Goal: Task Accomplishment & Management: Manage account settings

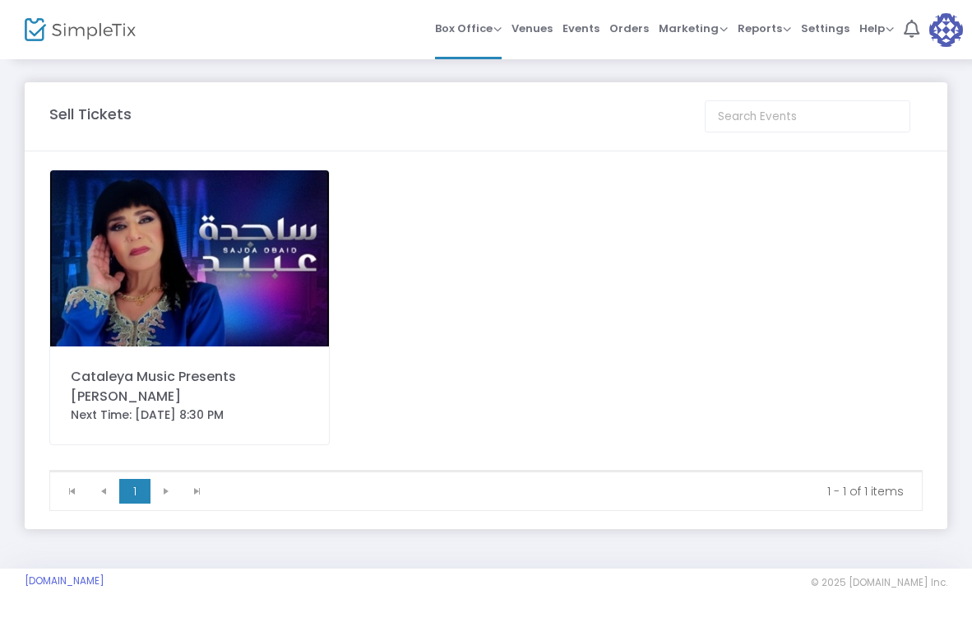
click at [234, 375] on div "Cataleya Music Presents [PERSON_NAME]" at bounding box center [190, 386] width 238 height 39
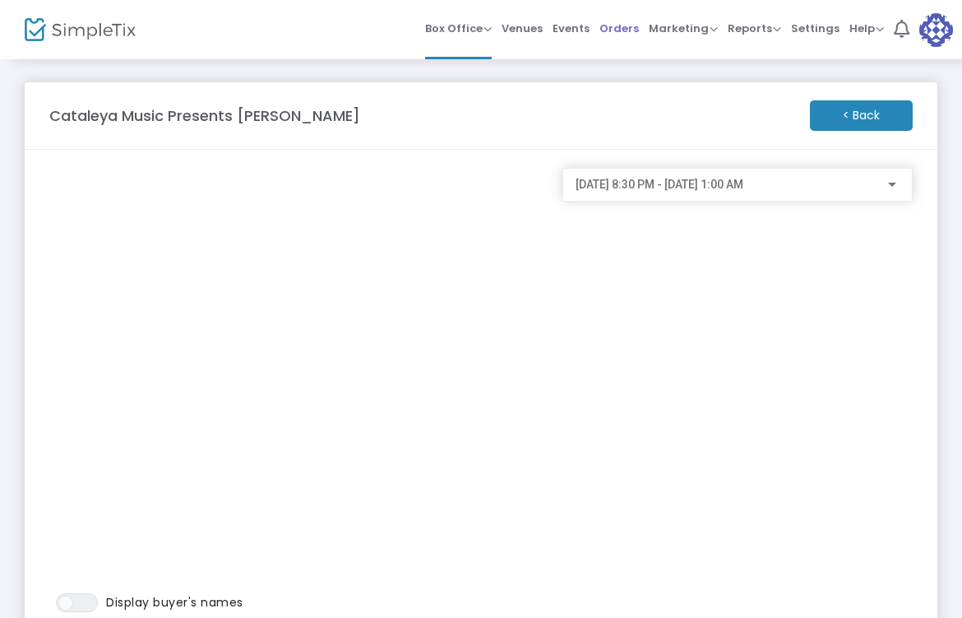
click at [634, 22] on span "Orders" at bounding box center [618, 28] width 39 height 42
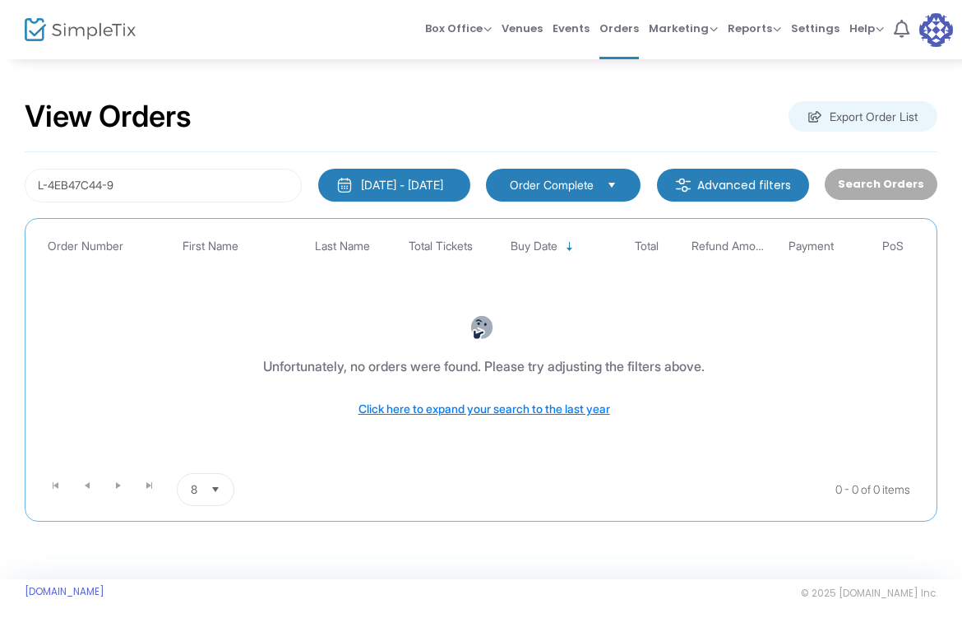
click at [594, 180] on span "Order Complete" at bounding box center [552, 185] width 84 height 16
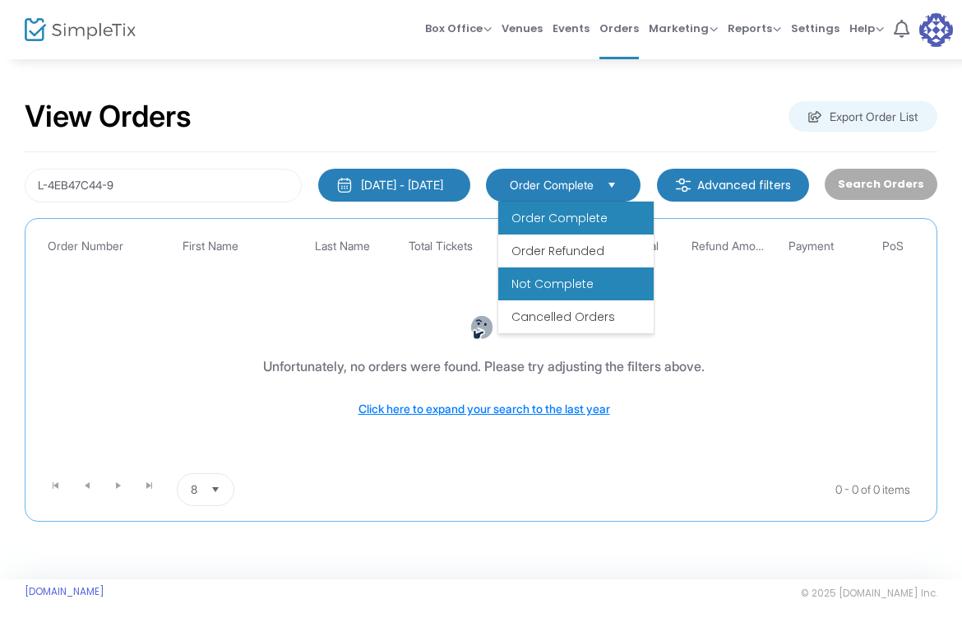
click at [570, 281] on span "Not Complete" at bounding box center [553, 283] width 82 height 16
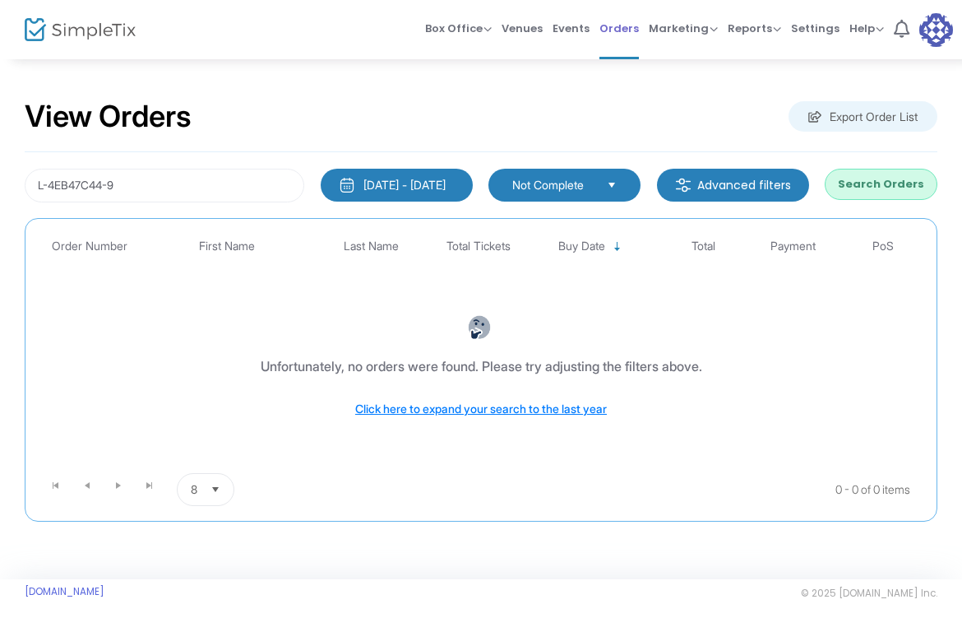
click at [629, 30] on span "Orders" at bounding box center [618, 28] width 39 height 42
click at [577, 180] on span "Not Complete" at bounding box center [552, 185] width 81 height 16
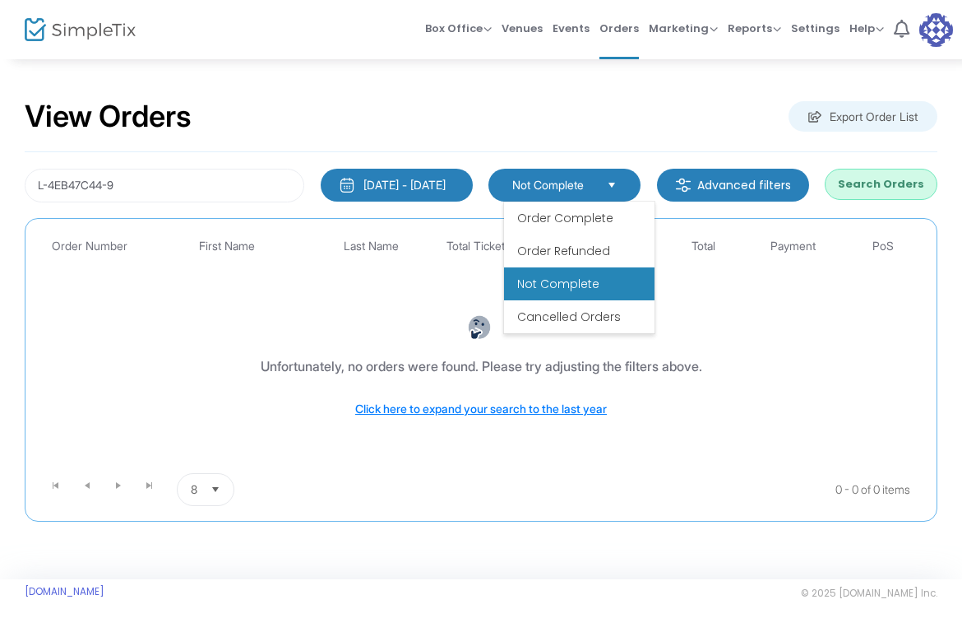
click at [555, 289] on span "Not Complete" at bounding box center [558, 283] width 82 height 16
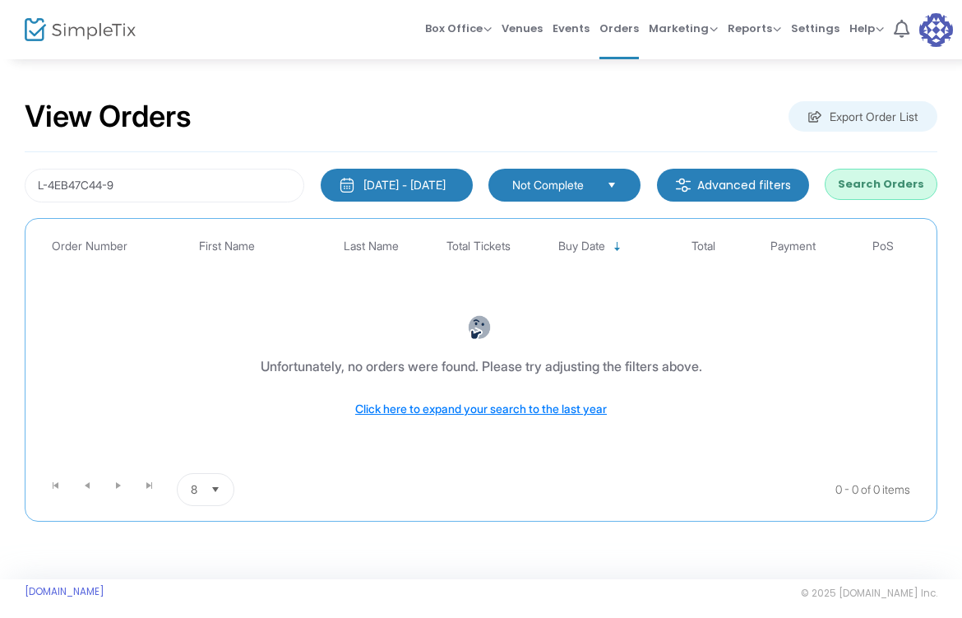
click at [863, 192] on button "Search Orders" at bounding box center [881, 184] width 113 height 31
click at [618, 26] on span "Orders" at bounding box center [618, 28] width 39 height 42
click at [487, 30] on span "Box Office" at bounding box center [458, 29] width 67 height 16
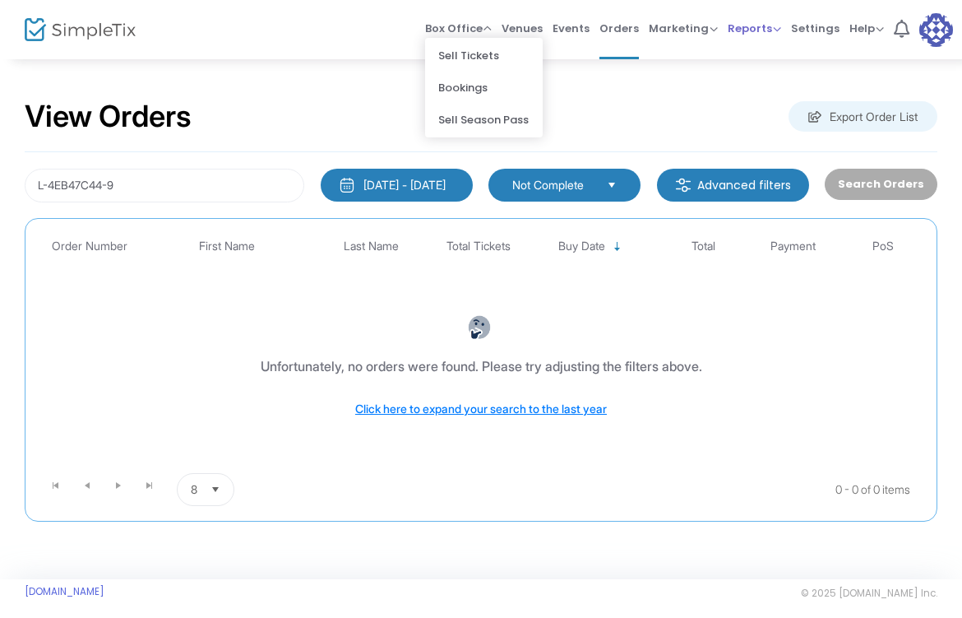
click at [746, 26] on span "Reports" at bounding box center [754, 29] width 53 height 16
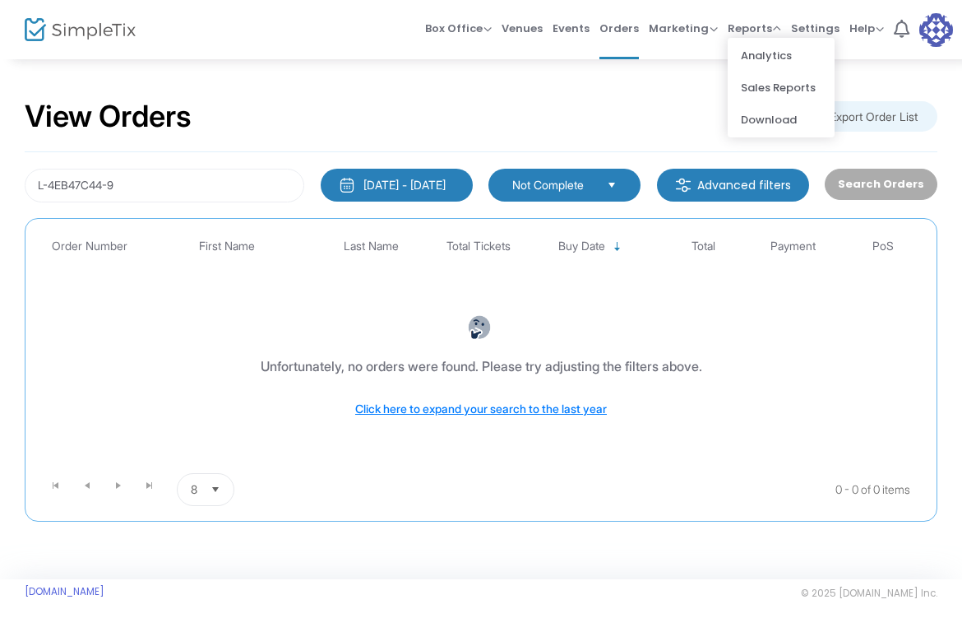
click at [593, 191] on span "Not Complete" at bounding box center [552, 185] width 81 height 16
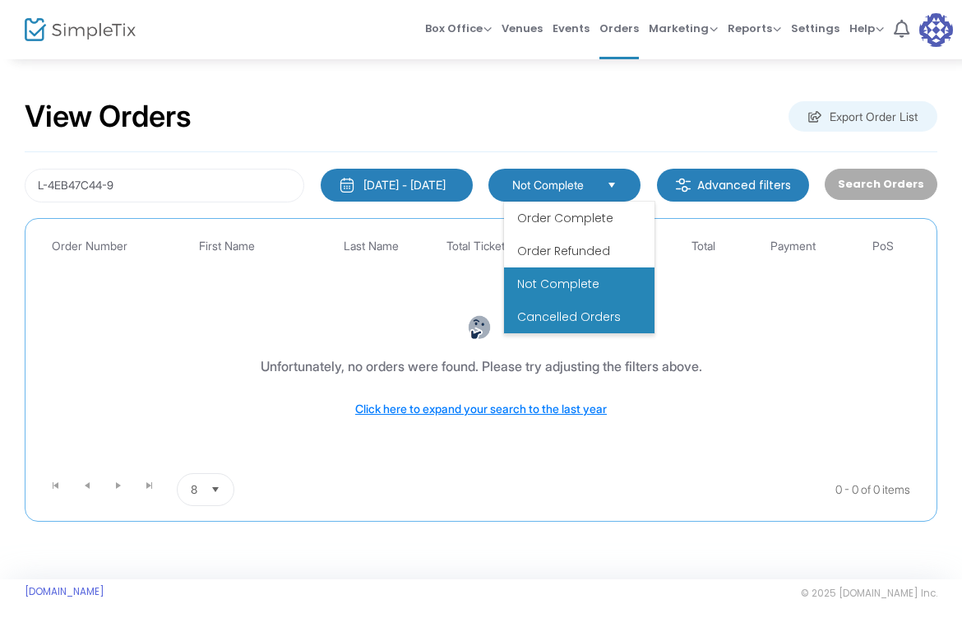
click at [592, 314] on span "Cancelled Orders" at bounding box center [569, 316] width 104 height 16
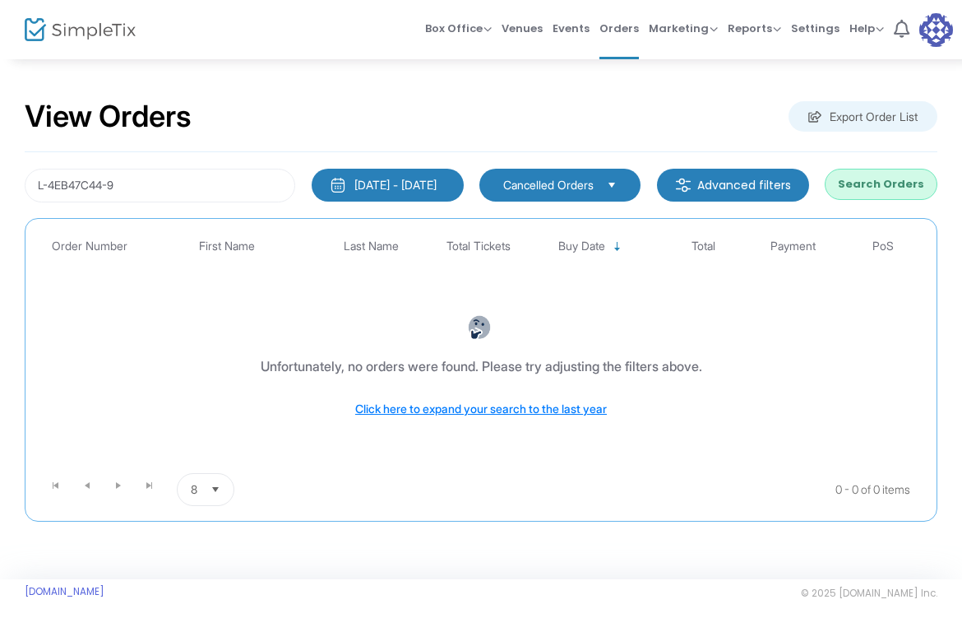
click at [896, 172] on button "Search Orders" at bounding box center [881, 184] width 113 height 31
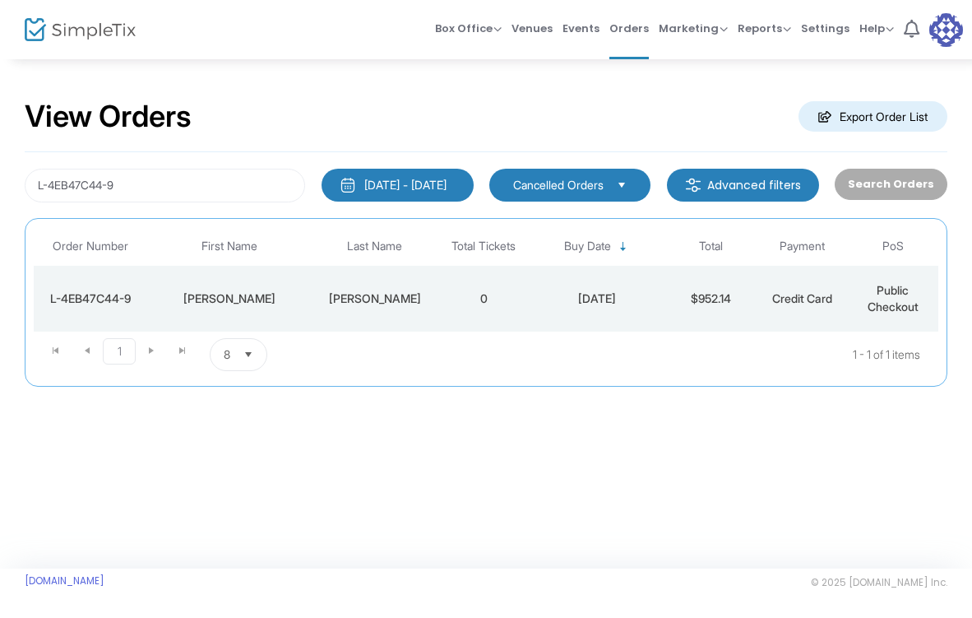
click at [636, 190] on span "Select" at bounding box center [622, 184] width 27 height 27
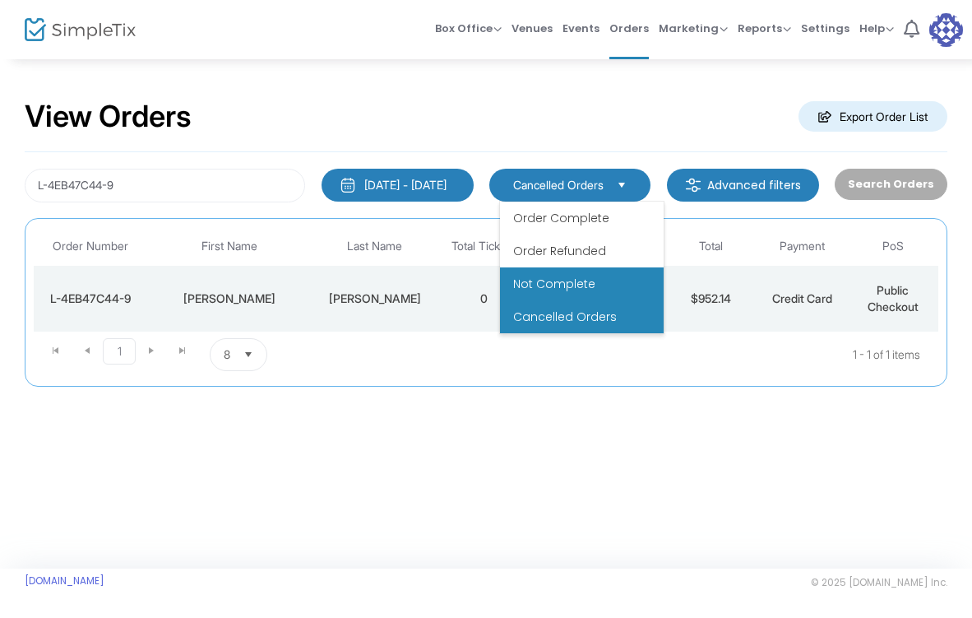
click at [597, 280] on li "Not Complete" at bounding box center [582, 283] width 164 height 33
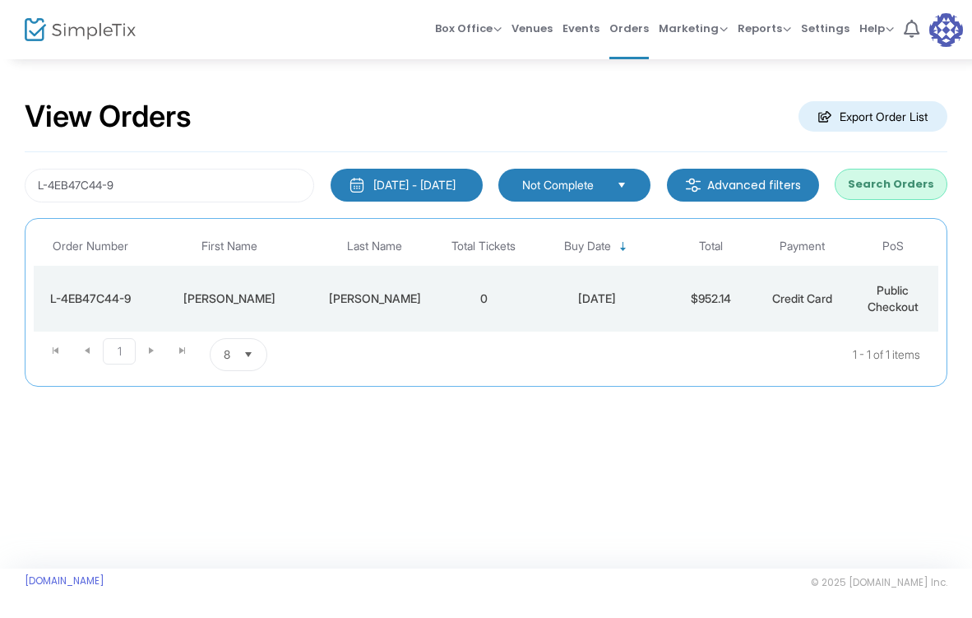
click at [866, 186] on button "Search Orders" at bounding box center [891, 184] width 113 height 31
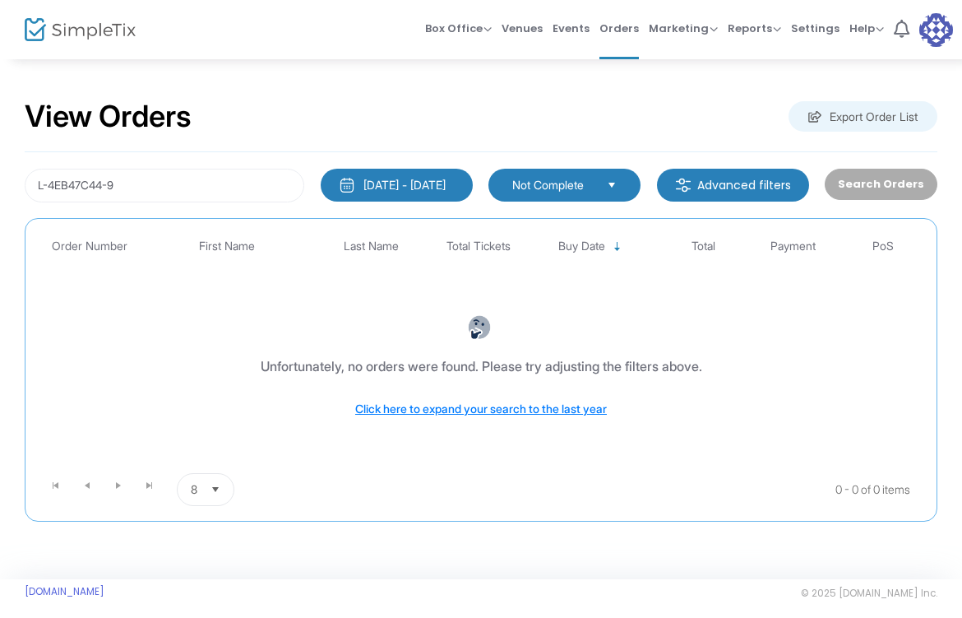
click at [573, 190] on span "Not Complete" at bounding box center [552, 185] width 81 height 16
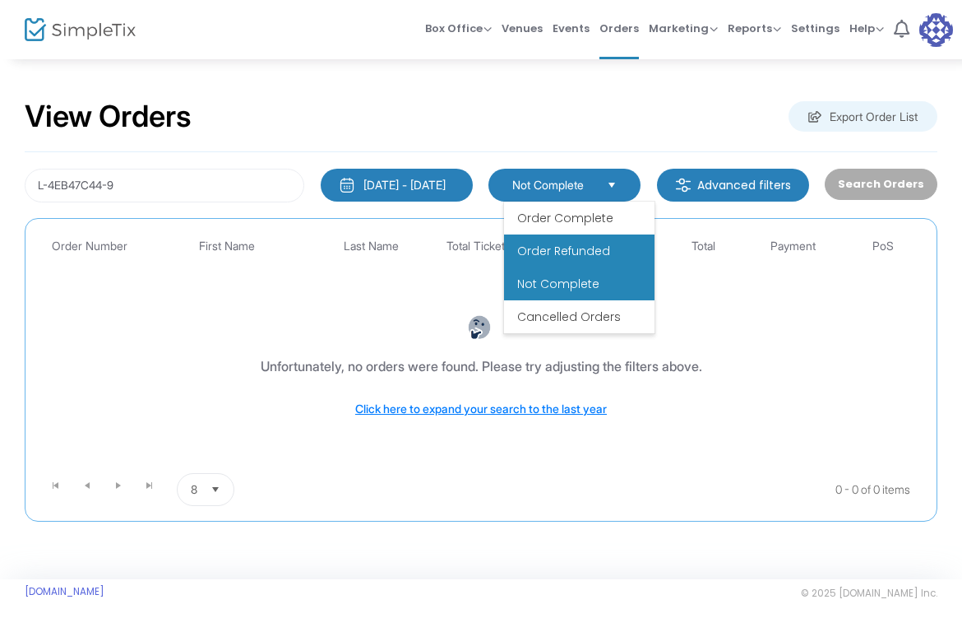
click at [566, 246] on span "Order Refunded" at bounding box center [563, 251] width 93 height 16
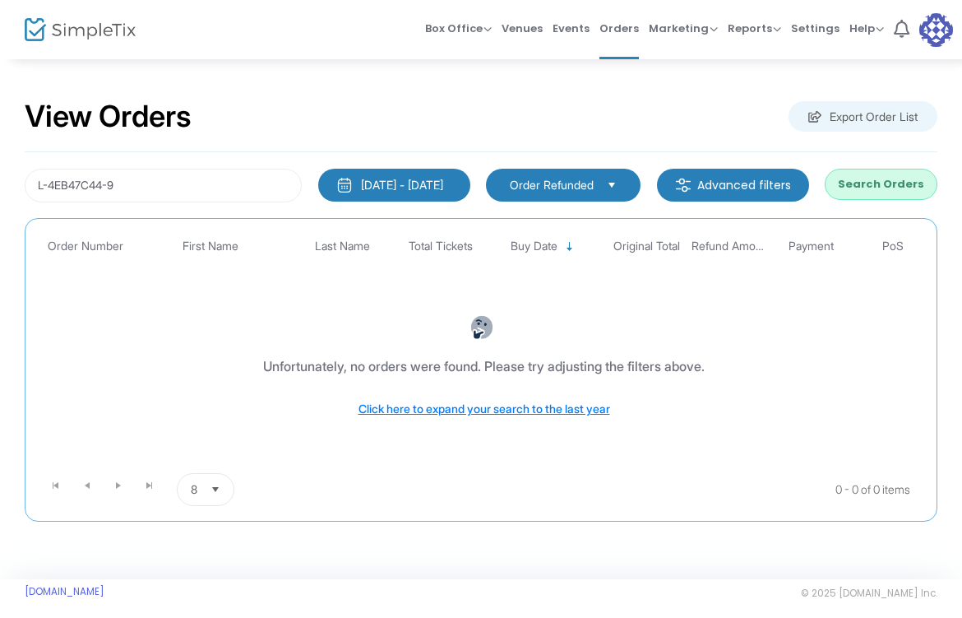
click at [622, 193] on span "Select" at bounding box center [612, 184] width 27 height 27
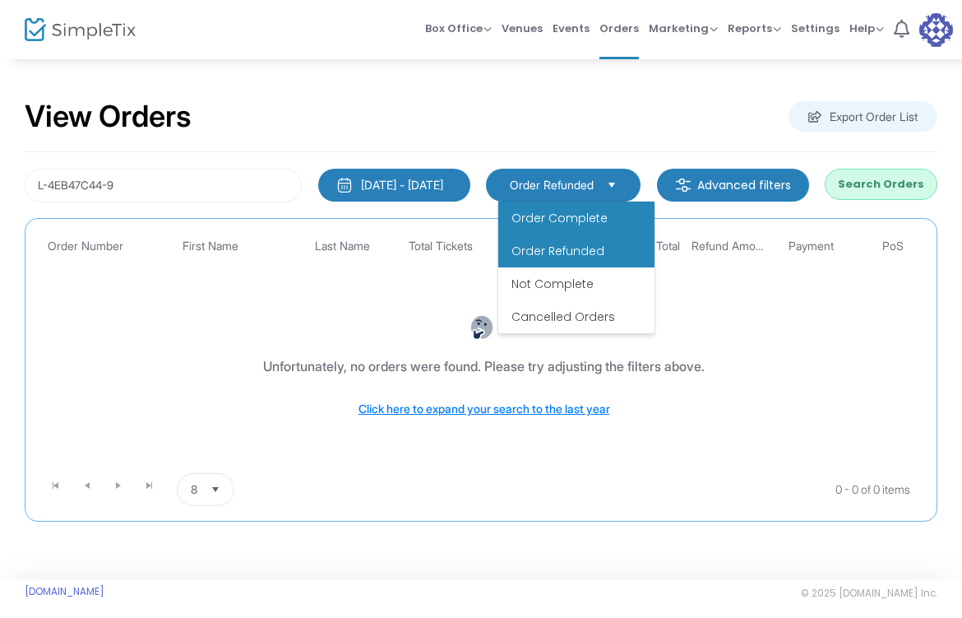
click at [604, 221] on span "Order Complete" at bounding box center [560, 218] width 96 height 16
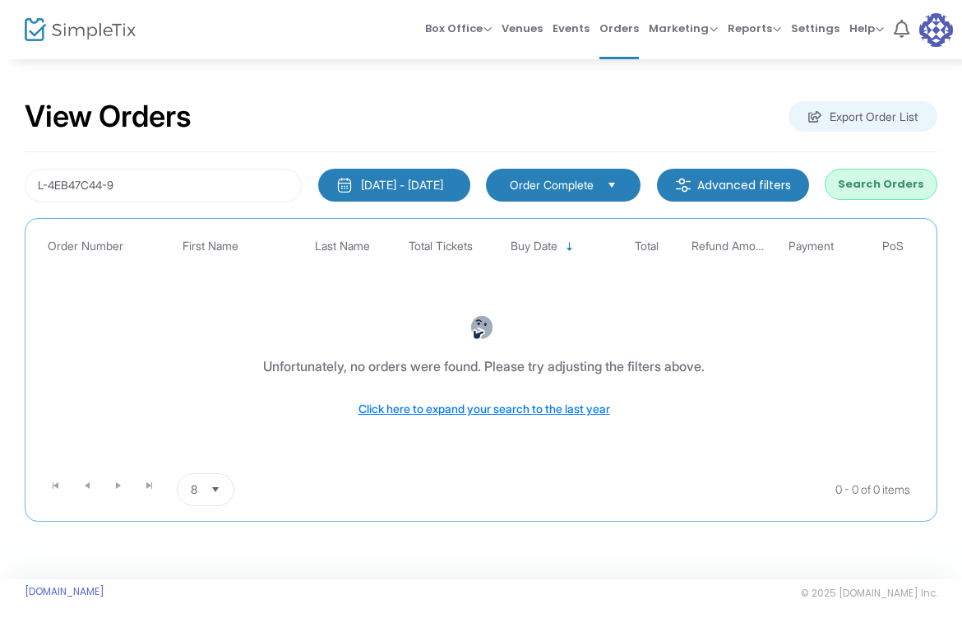
click at [865, 179] on button "Search Orders" at bounding box center [881, 184] width 113 height 31
click at [761, 35] on span "Reports" at bounding box center [754, 29] width 53 height 16
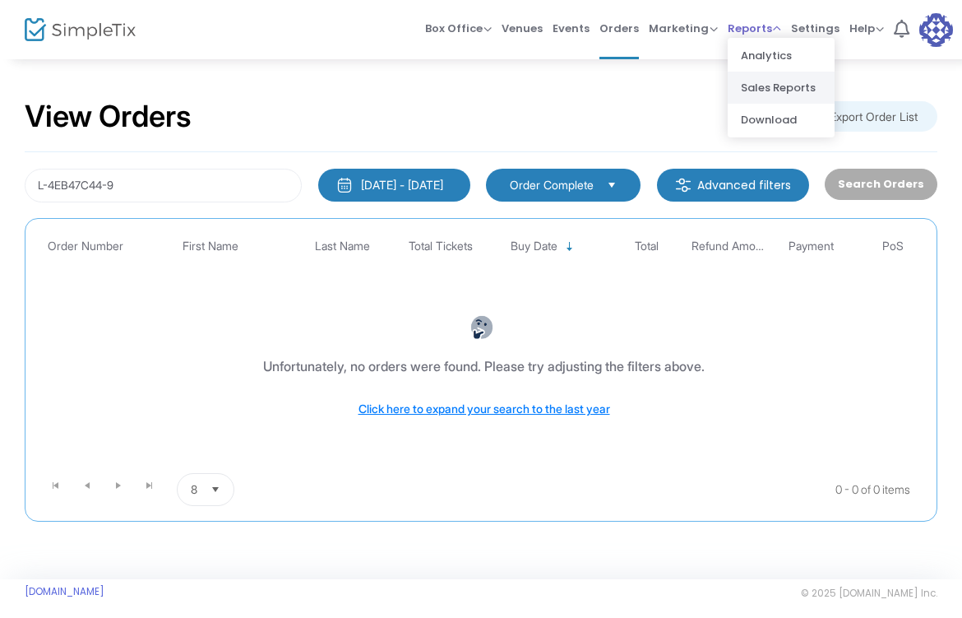
click at [767, 86] on li "Sales Reports" at bounding box center [781, 88] width 107 height 32
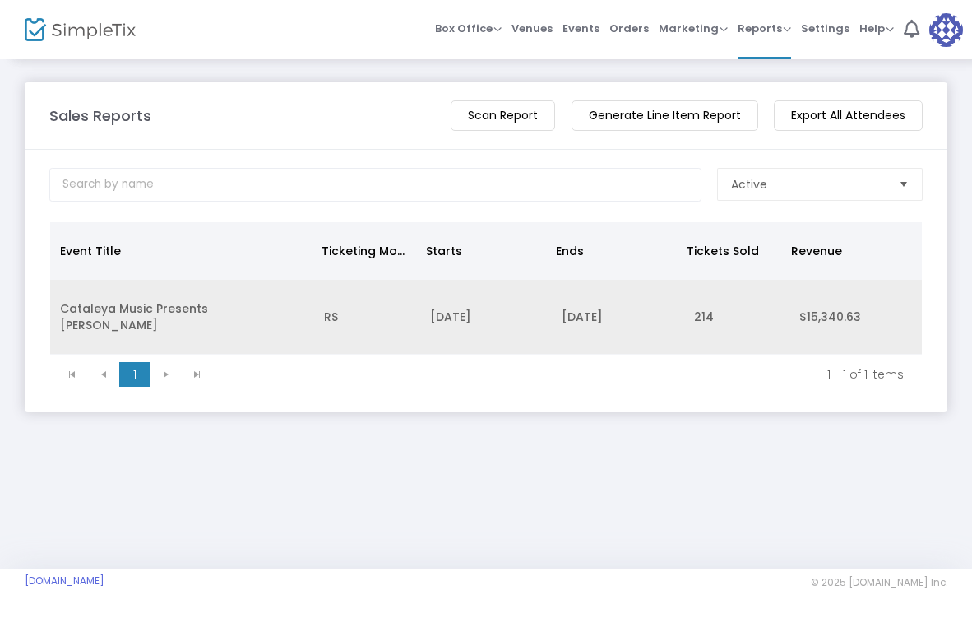
click at [589, 316] on td "[DATE]" at bounding box center [618, 317] width 132 height 75
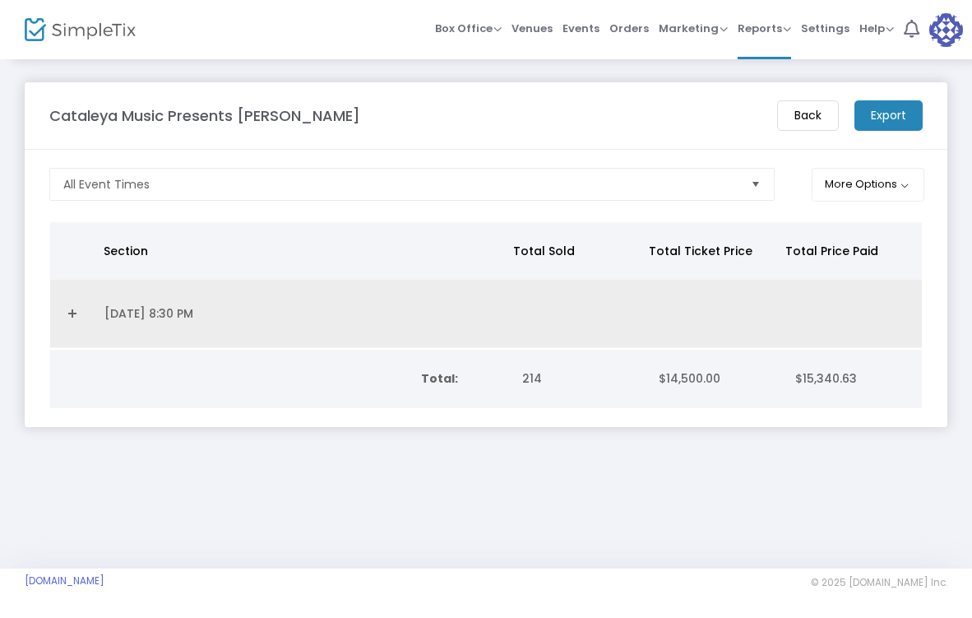
click at [589, 316] on td "Data table" at bounding box center [577, 314] width 138 height 68
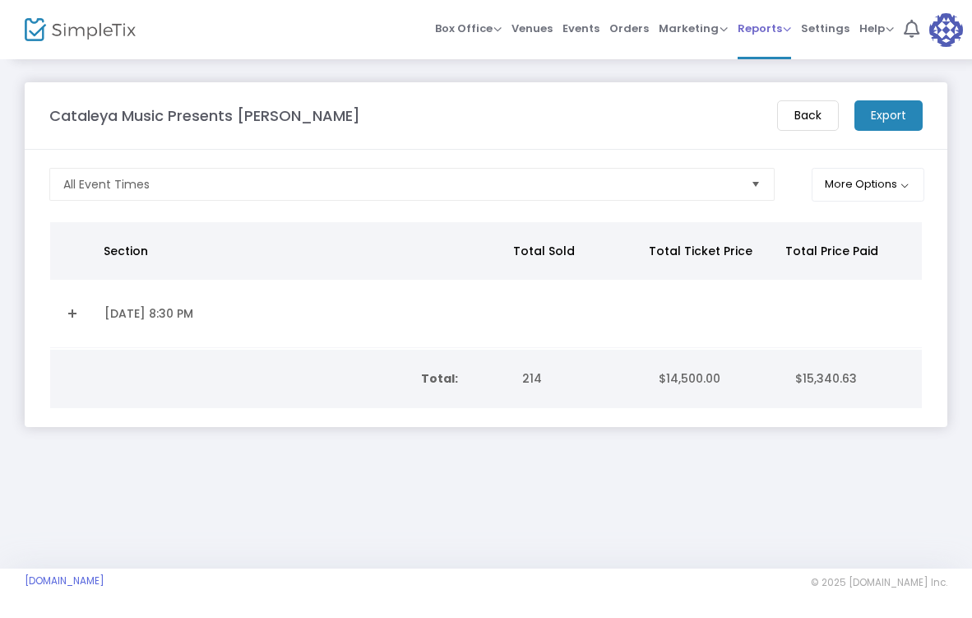
click at [785, 28] on span "Reports" at bounding box center [764, 29] width 53 height 16
click at [785, 81] on li "Sales Reports" at bounding box center [791, 88] width 107 height 32
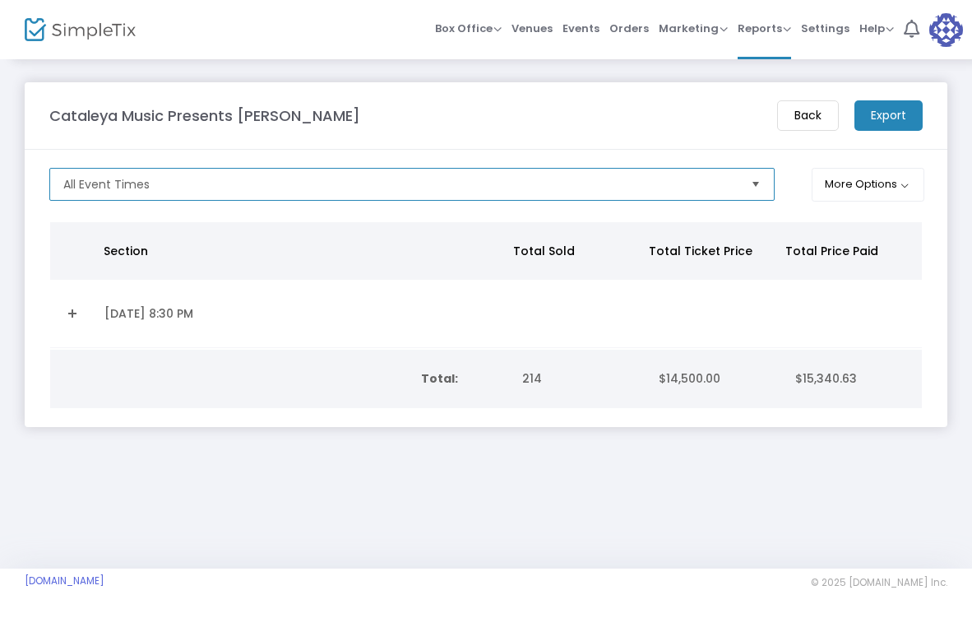
click at [586, 187] on span "All Event Times" at bounding box center [400, 184] width 674 height 16
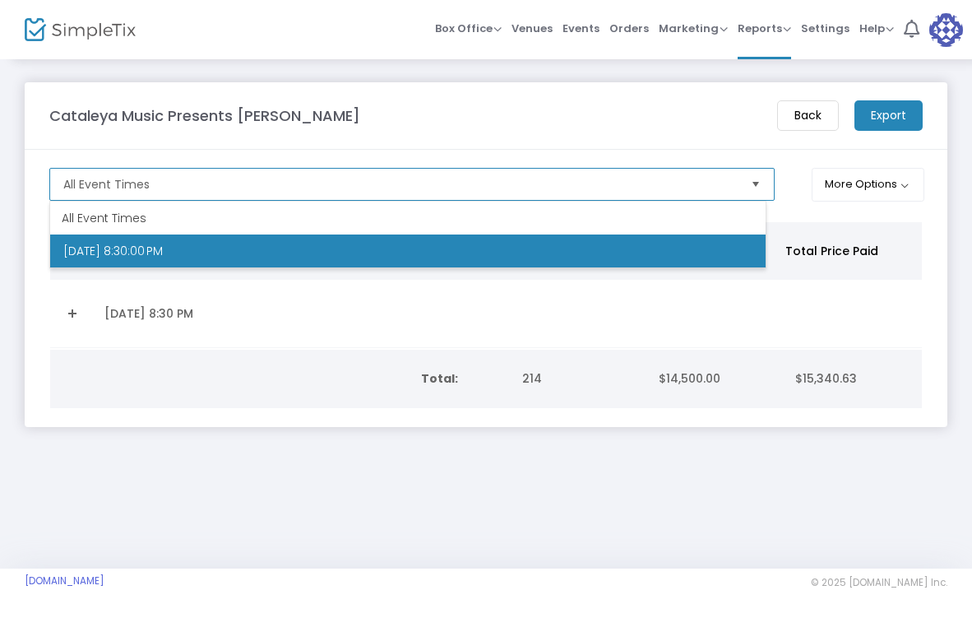
click at [539, 250] on li "[DATE] 8:30:00 PM" at bounding box center [407, 250] width 715 height 33
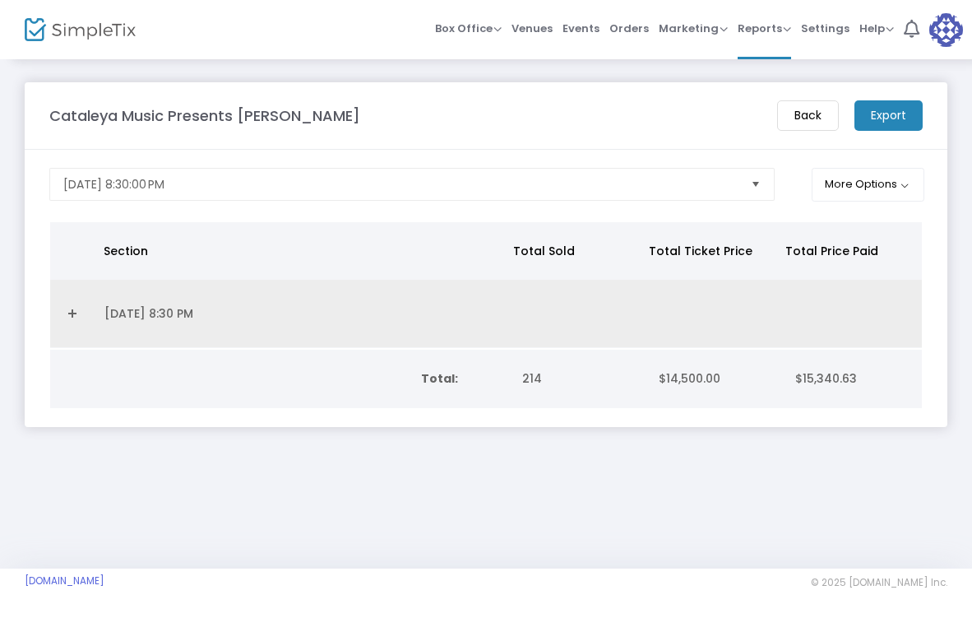
click at [801, 299] on td "Data table" at bounding box center [853, 314] width 138 height 68
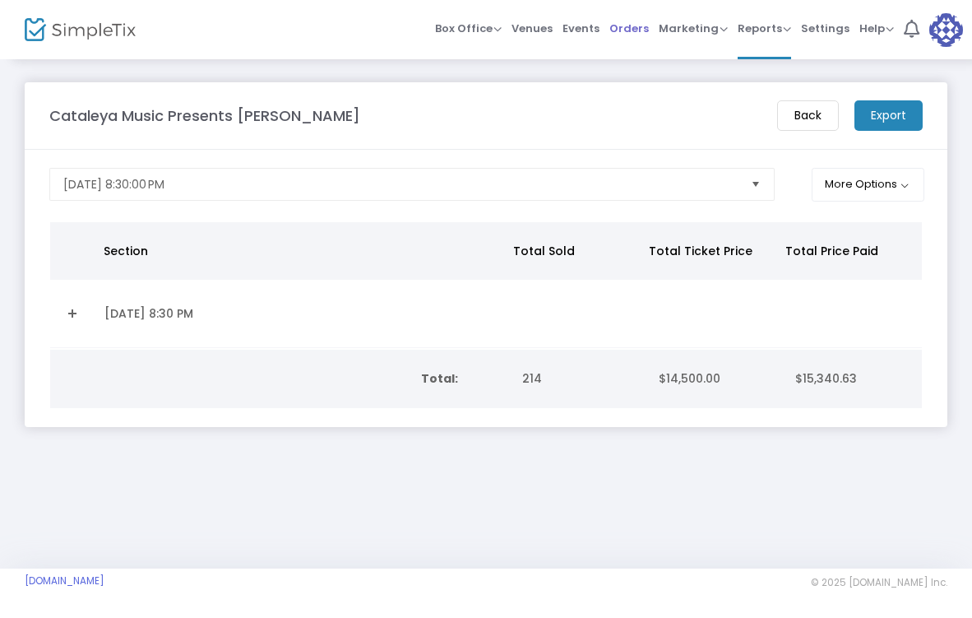
click at [632, 28] on span "Orders" at bounding box center [628, 28] width 39 height 42
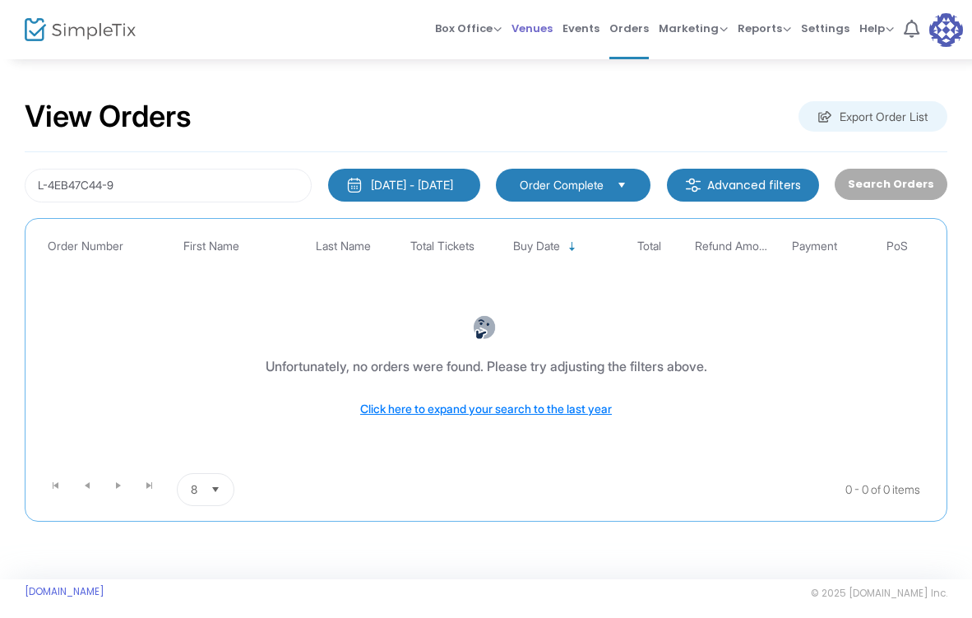
click at [551, 28] on span "Venues" at bounding box center [532, 28] width 41 height 42
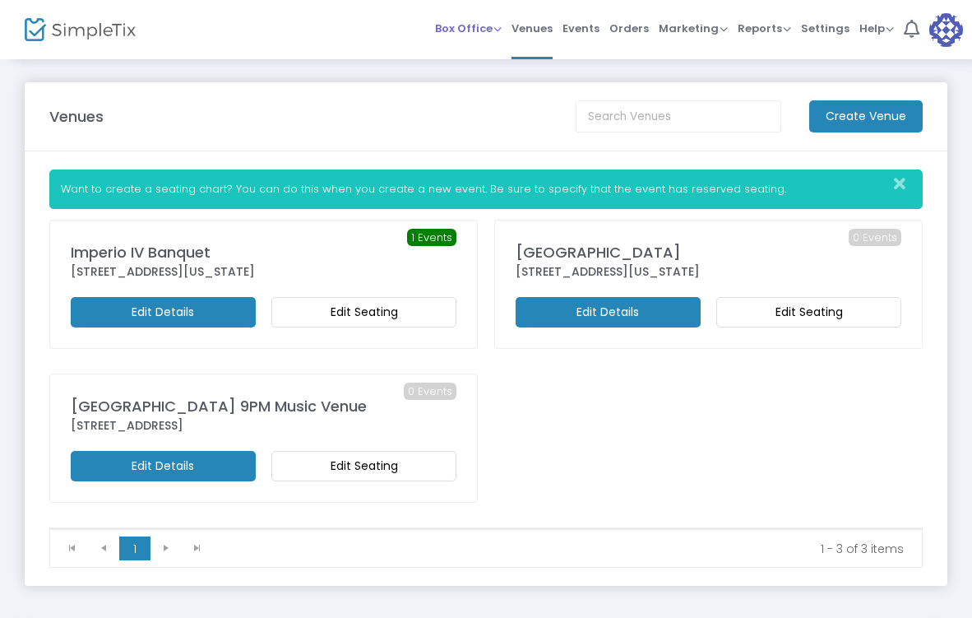
click at [493, 27] on span "Box Office" at bounding box center [468, 29] width 67 height 16
click at [488, 59] on li "Sell Tickets" at bounding box center [494, 55] width 118 height 32
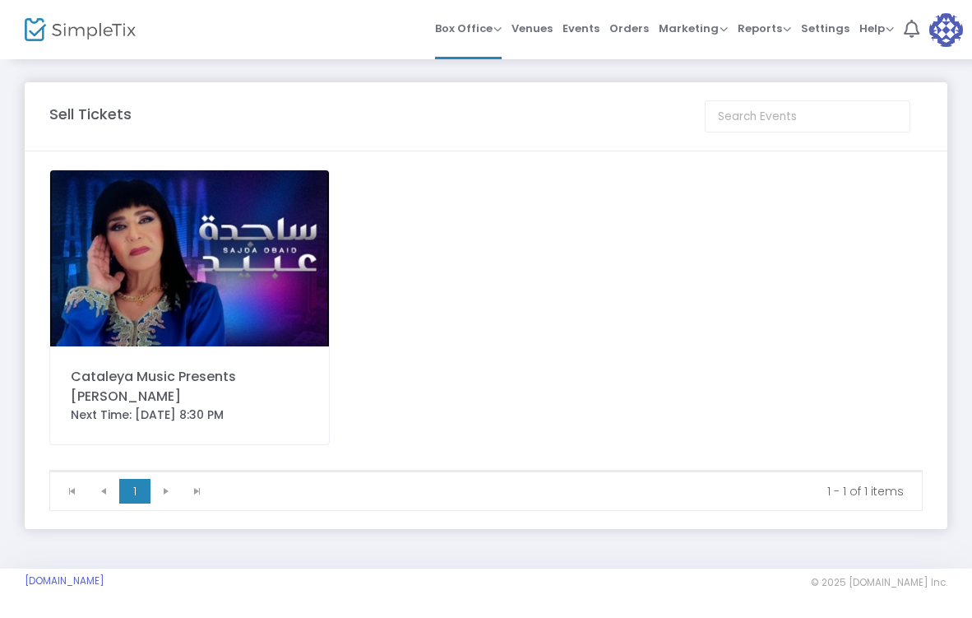
click at [172, 375] on div "Cataleya Music Presents [PERSON_NAME]" at bounding box center [190, 386] width 238 height 39
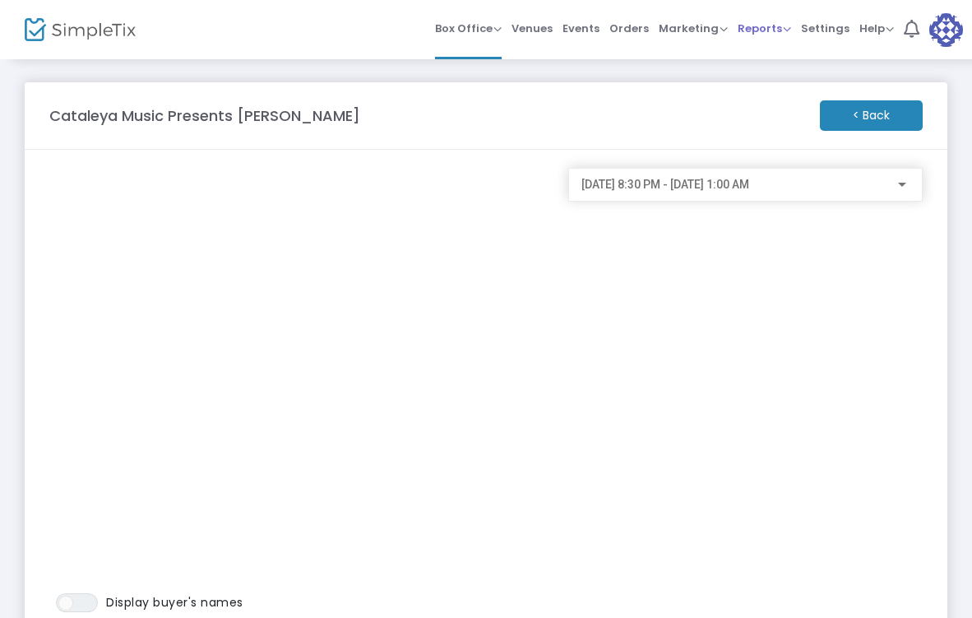
click at [769, 34] on span "Reports" at bounding box center [764, 29] width 53 height 16
click at [715, 31] on span "Marketing" at bounding box center [693, 29] width 69 height 16
click at [644, 33] on span "Orders" at bounding box center [628, 28] width 39 height 42
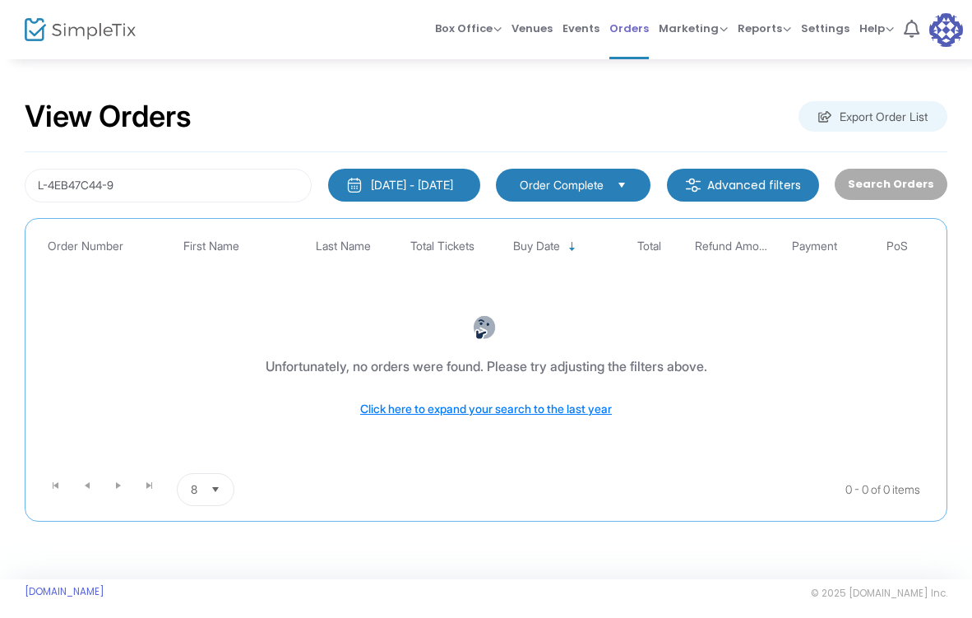
click at [637, 26] on span "Orders" at bounding box center [628, 28] width 39 height 42
click at [177, 183] on input "L-4EB47C44-9" at bounding box center [168, 186] width 287 height 34
click at [851, 192] on button "Search Orders" at bounding box center [891, 184] width 113 height 31
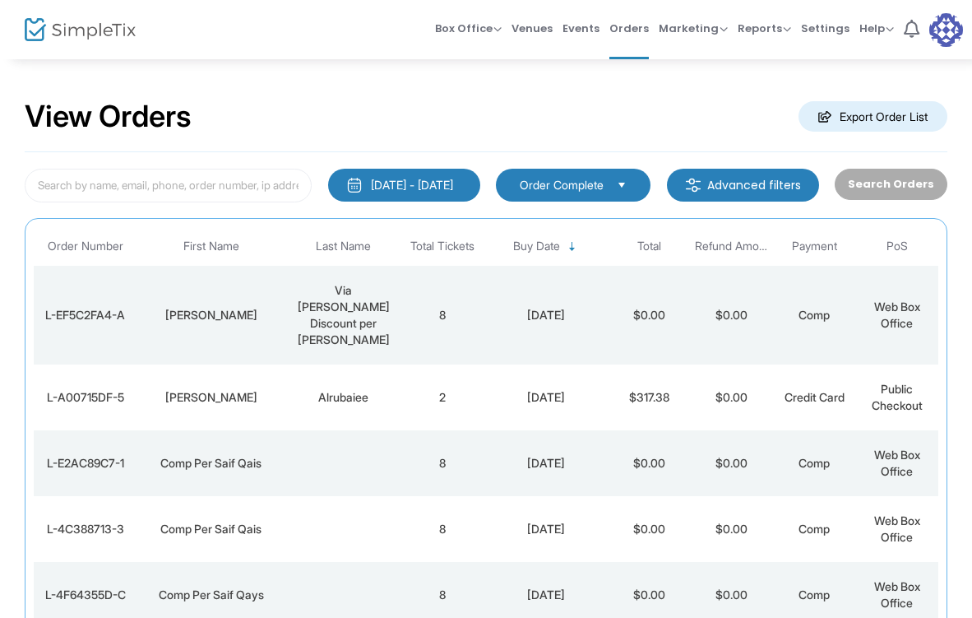
click at [631, 187] on span "Select" at bounding box center [622, 184] width 27 height 27
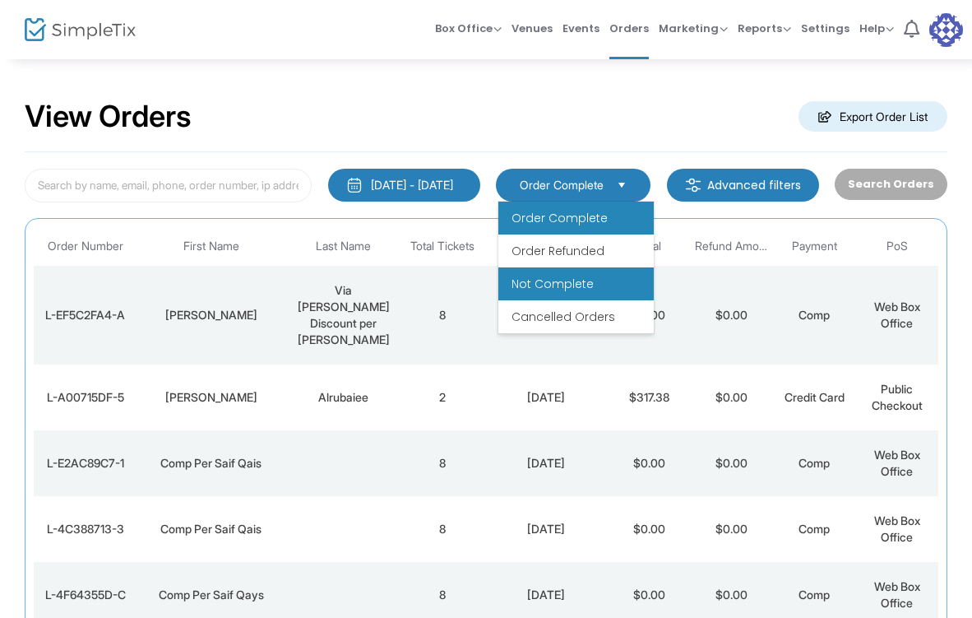
click at [596, 285] on li "Not Complete" at bounding box center [575, 283] width 155 height 33
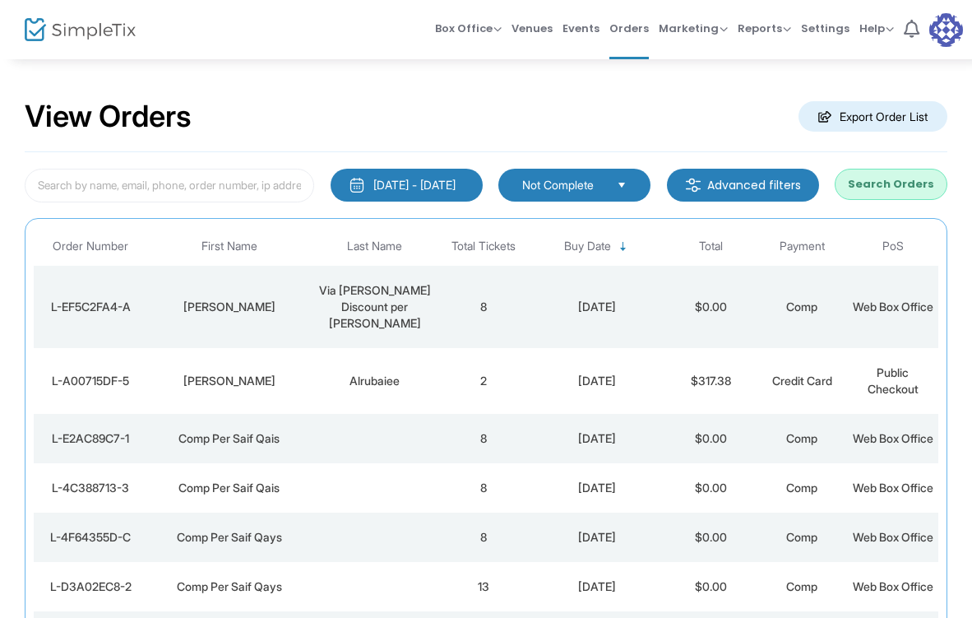
click at [906, 187] on button "Search Orders" at bounding box center [891, 184] width 113 height 31
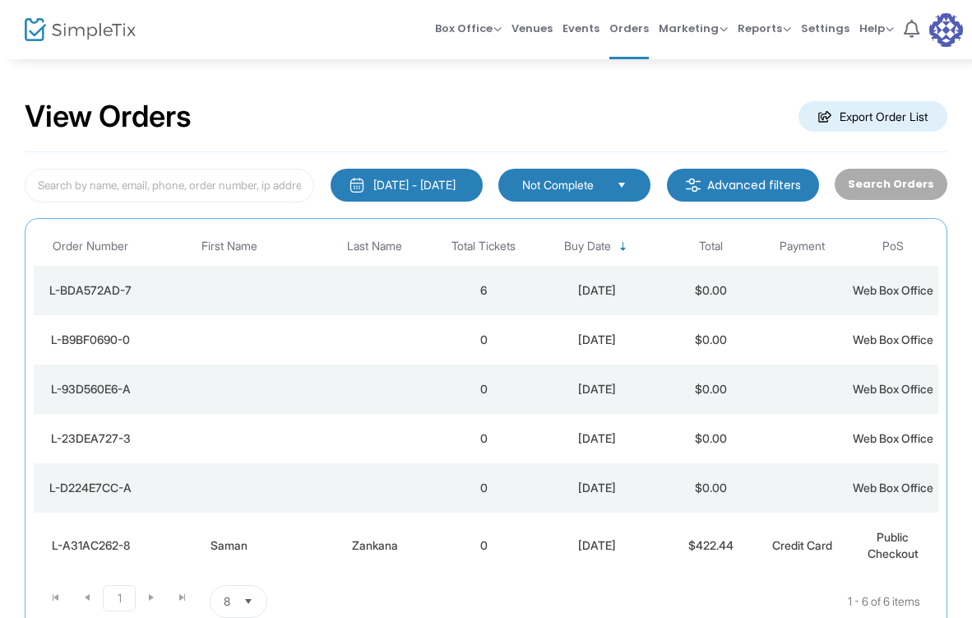
click at [631, 308] on td "[DATE]" at bounding box center [597, 290] width 137 height 49
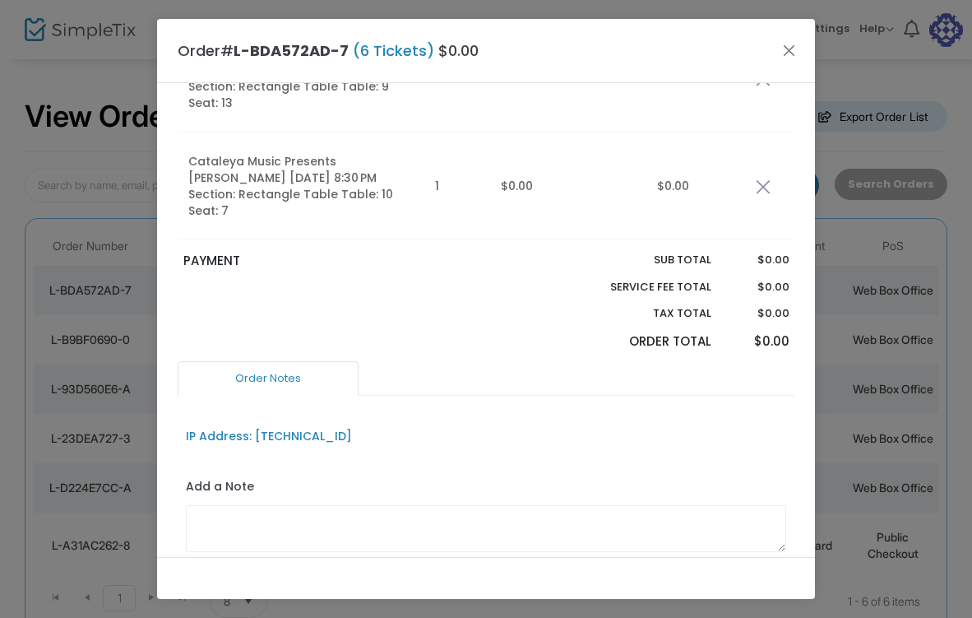
scroll to position [625, 0]
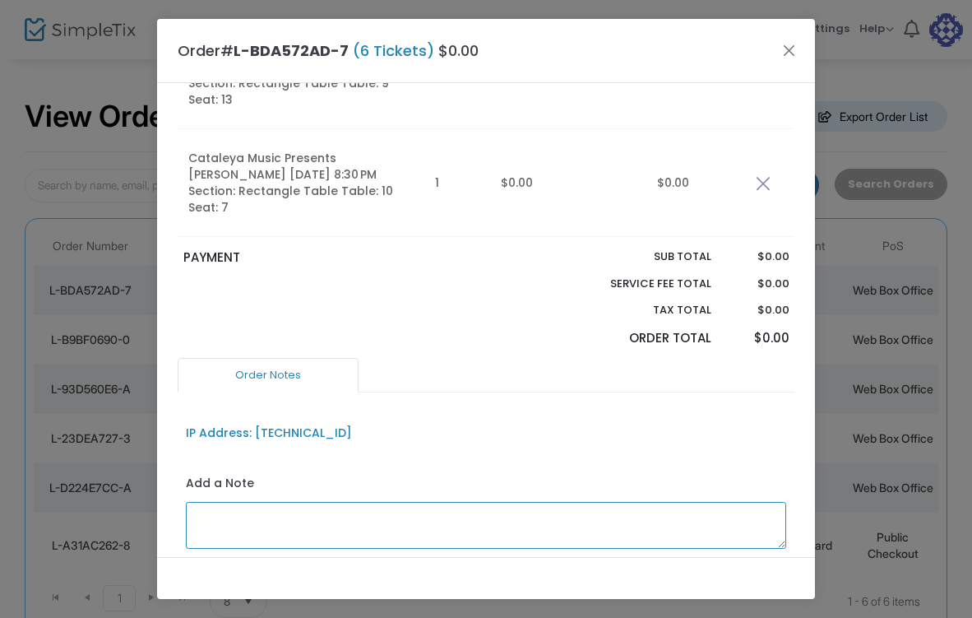
click at [573, 502] on textarea at bounding box center [486, 526] width 601 height 48
type textarea "T"
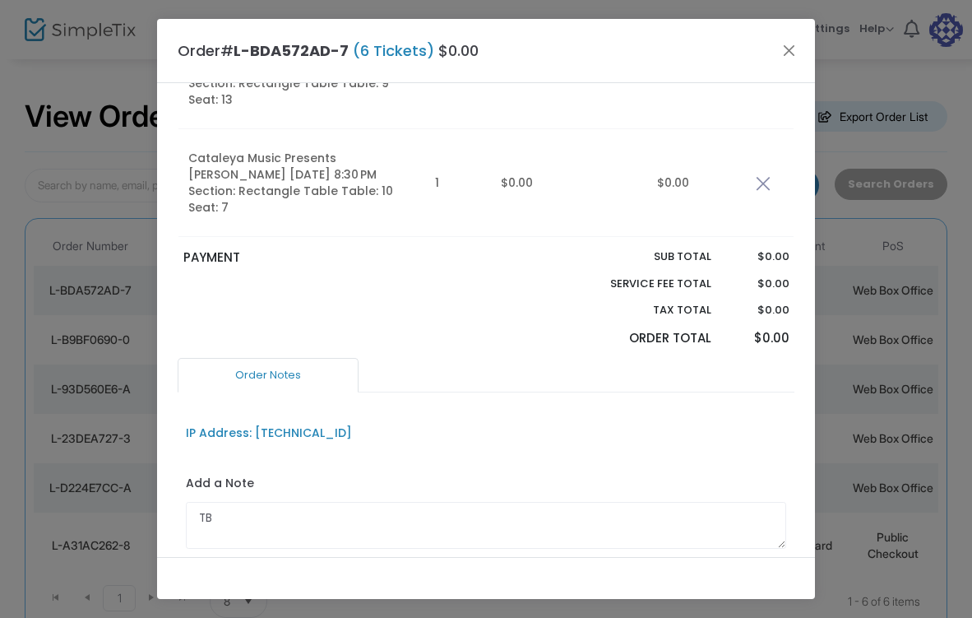
click at [442, 505] on div "IP Address: [TECHNICAL_ID] Add a Note TB Save Order Note Save on eTicket Save a…" at bounding box center [486, 509] width 617 height 201
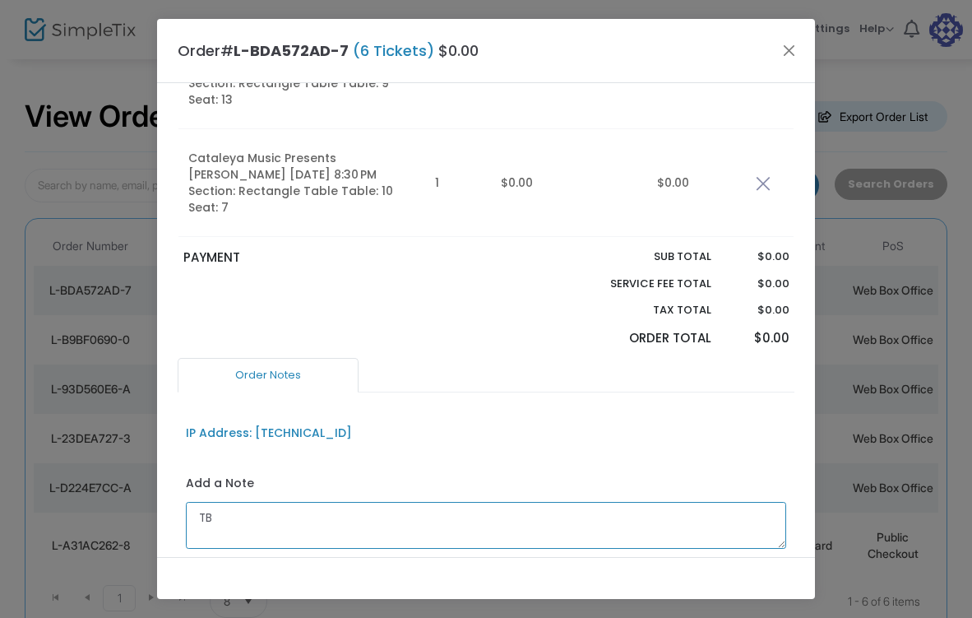
click at [338, 502] on textarea "TB" at bounding box center [486, 526] width 601 height 48
click at [224, 502] on textarea "TB" at bounding box center [486, 526] width 601 height 48
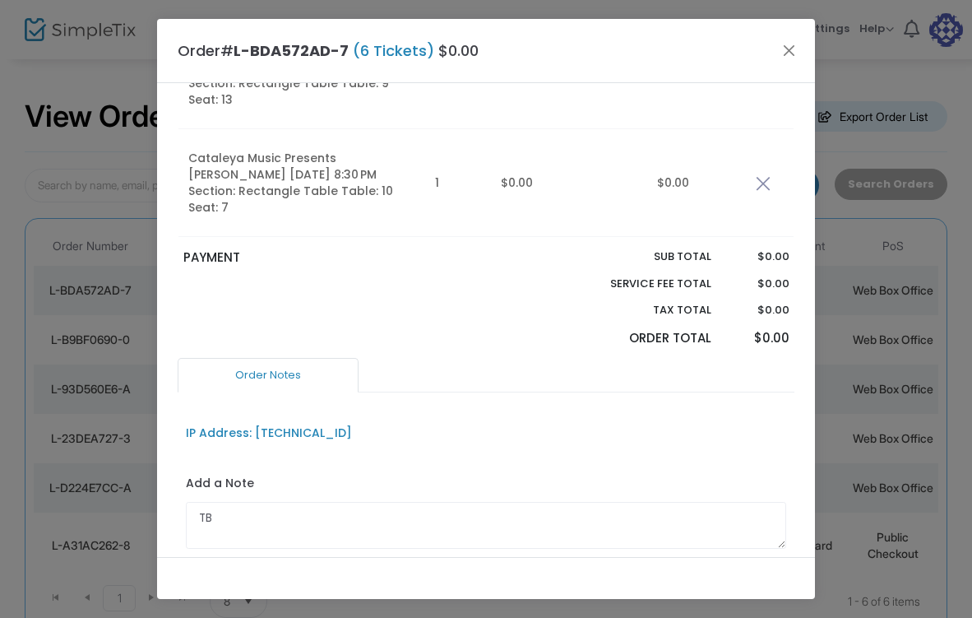
click at [856, 360] on ngb-modal-window "Order# L-BDA572AD-7 (6 Tickets) $0.00 Ticket Qty Price Service Fee Cataleya Mus…" at bounding box center [486, 309] width 972 height 618
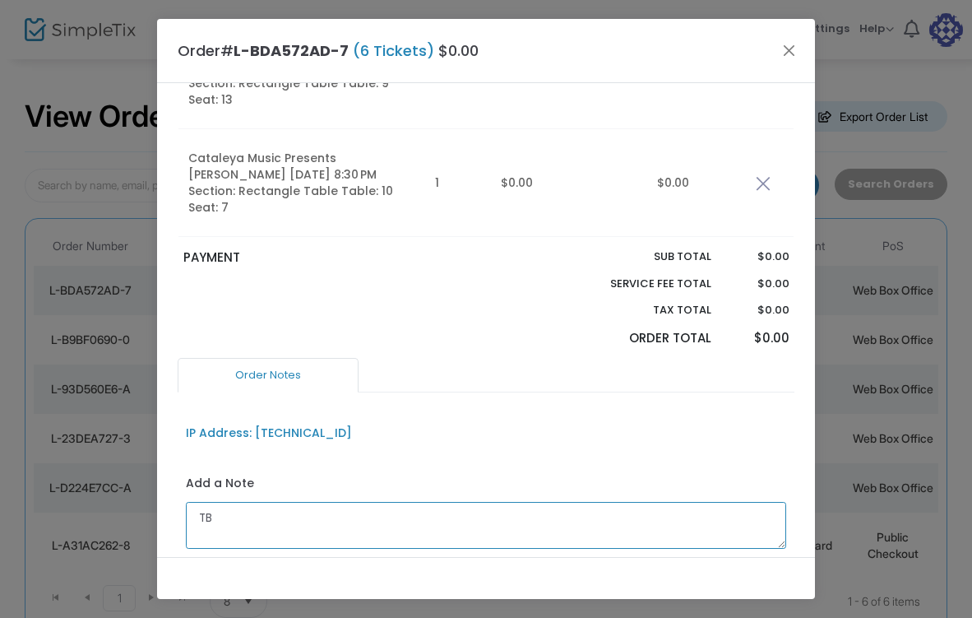
click at [397, 502] on textarea "TB" at bounding box center [486, 526] width 601 height 48
type textarea "TB 10 TK 7 Shall be moved to TB 9/ Di"
